Goal: Task Accomplishment & Management: Manage account settings

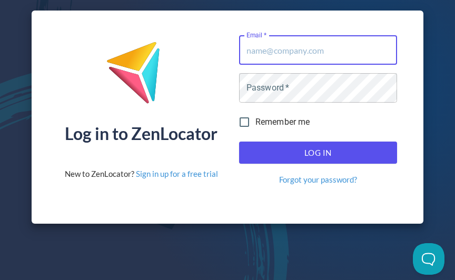
type input "[EMAIL_ADDRESS][DOMAIN_NAME]"
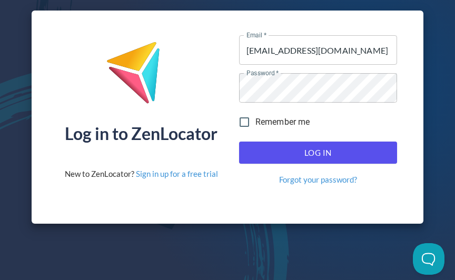
click at [318, 153] on button "Log In" at bounding box center [318, 153] width 158 height 22
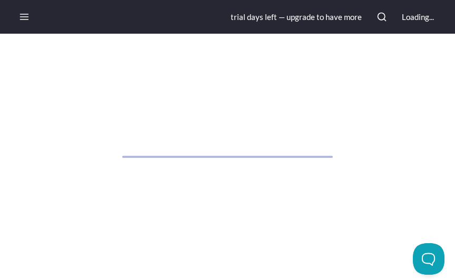
click at [341, 155] on div at bounding box center [227, 157] width 455 height 247
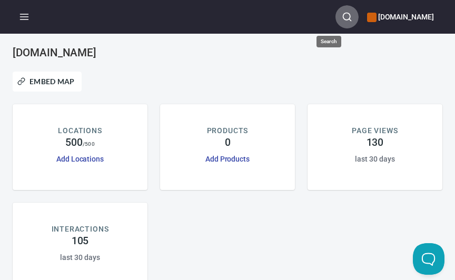
click at [342, 19] on icon "button" at bounding box center [347, 17] width 11 height 11
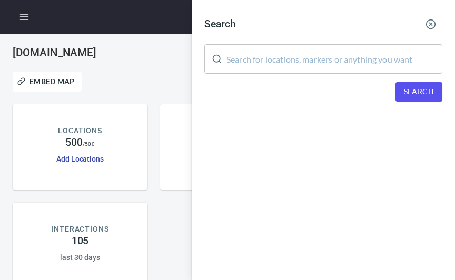
click at [82, 155] on div at bounding box center [227, 140] width 455 height 280
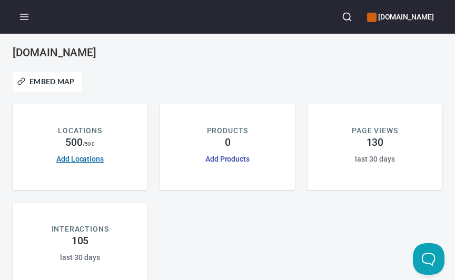
click at [82, 160] on link "Add Locations" at bounding box center [79, 159] width 47 height 8
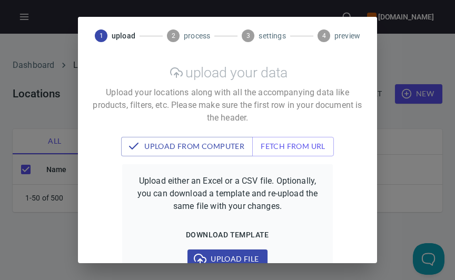
checkbox input "false"
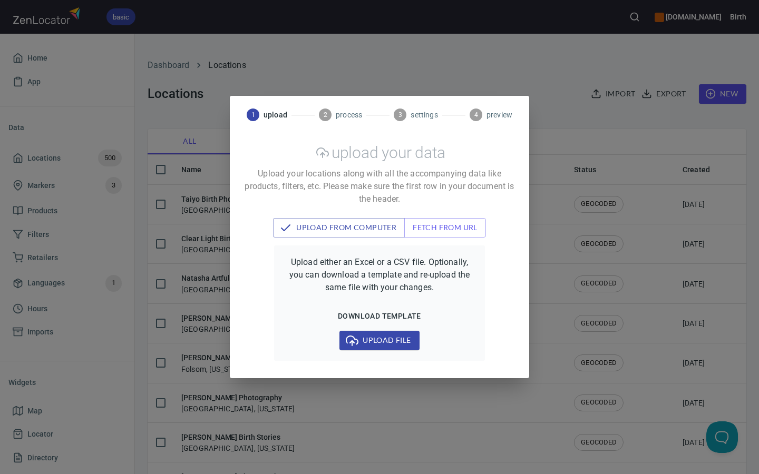
click at [455, 78] on div "1 upload 2 process 3 settings 4 preview upload your data Upload your locations …" at bounding box center [379, 237] width 759 height 474
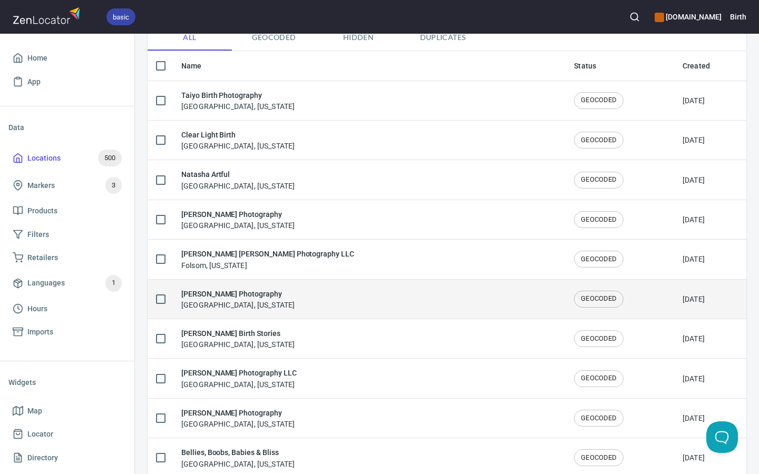
scroll to position [110, 0]
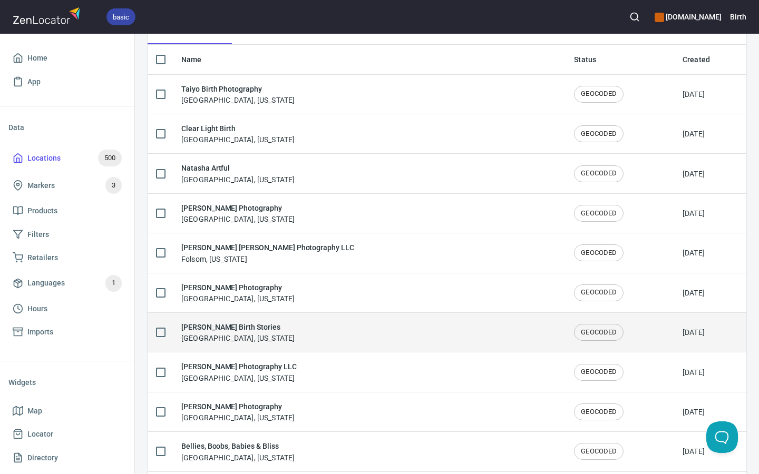
click at [272, 280] on div "[PERSON_NAME] Birth Stories [GEOGRAPHIC_DATA], [US_STATE]" at bounding box center [369, 332] width 376 height 22
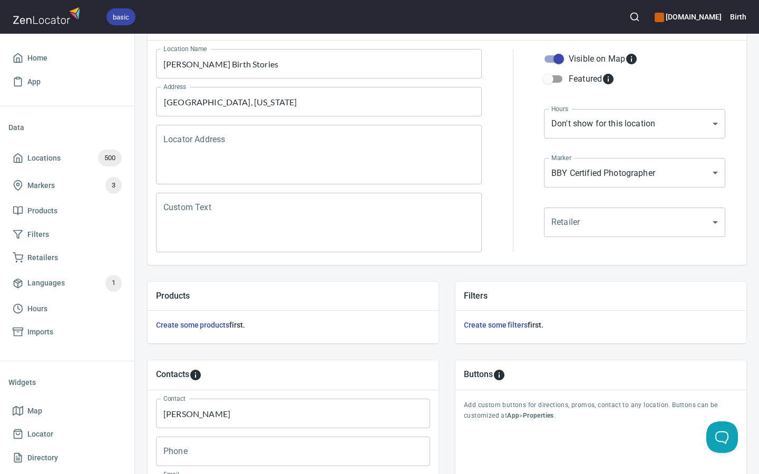
scroll to position [307, 0]
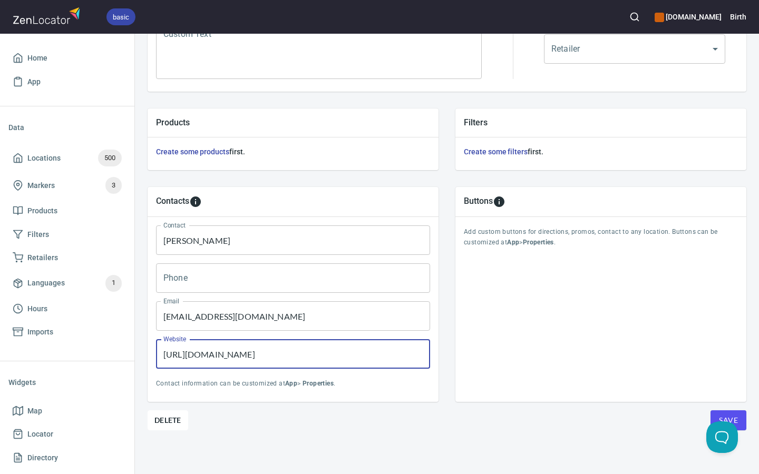
drag, startPoint x: 364, startPoint y: 349, endPoint x: 151, endPoint y: 348, distance: 212.3
click at [151, 280] on div "Contact [PERSON_NAME] Contact Phone Phone Email [EMAIL_ADDRESS][DOMAIN_NAME] Em…" at bounding box center [293, 309] width 291 height 185
paste input "[DOMAIN_NAME]"
type input "[DOMAIN_NAME]"
click at [455, 280] on div "Buttons Add custom buttons for directions, promos, contact to any location. But…" at bounding box center [600, 294] width 291 height 215
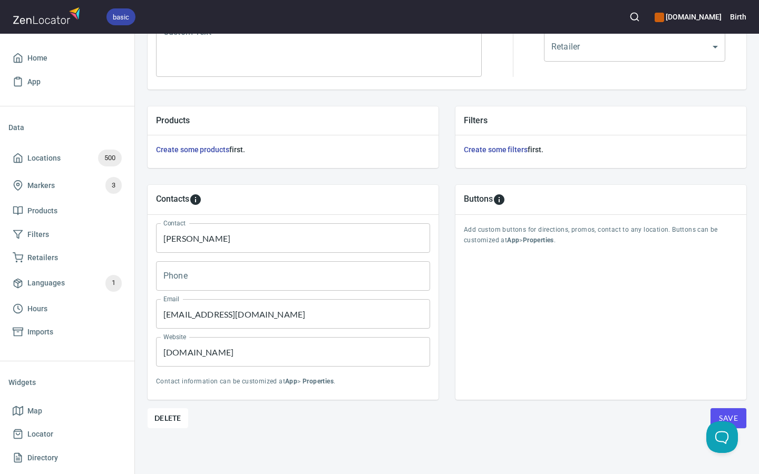
scroll to position [308, 0]
click at [455, 280] on button "Save" at bounding box center [728, 419] width 36 height 20
